Goal: Task Accomplishment & Management: Use online tool/utility

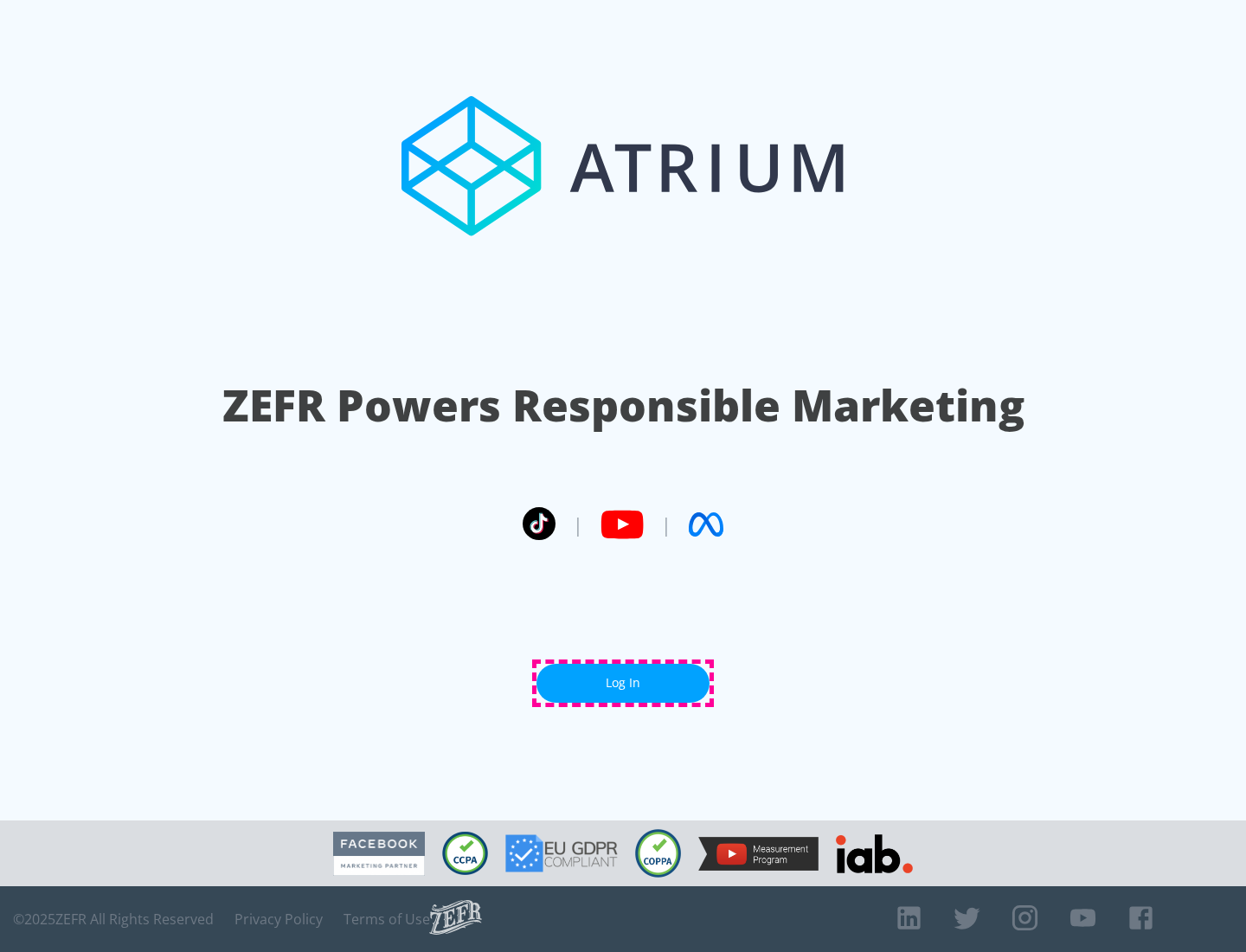
click at [623, 683] on link "Log In" at bounding box center [623, 683] width 173 height 39
